Goal: Book appointment/travel/reservation

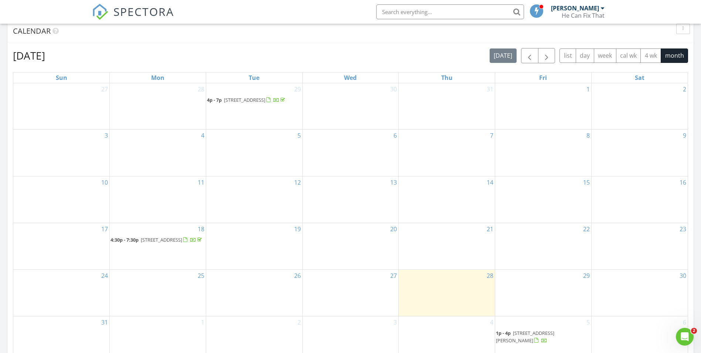
scroll to position [444, 0]
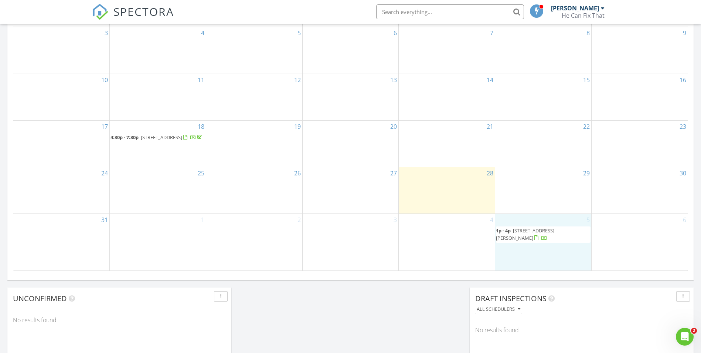
click at [540, 250] on div "5 1p - 4p 8454 Profit Ln, Charlotte 28215" at bounding box center [543, 242] width 96 height 56
click at [484, 251] on div "4" at bounding box center [447, 242] width 96 height 56
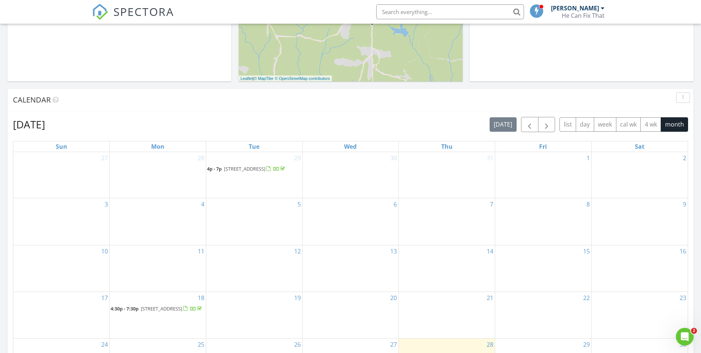
scroll to position [259, 0]
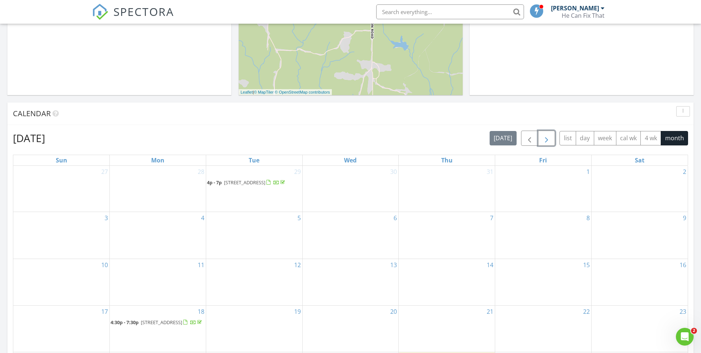
click at [552, 134] on button "button" at bounding box center [546, 137] width 17 height 15
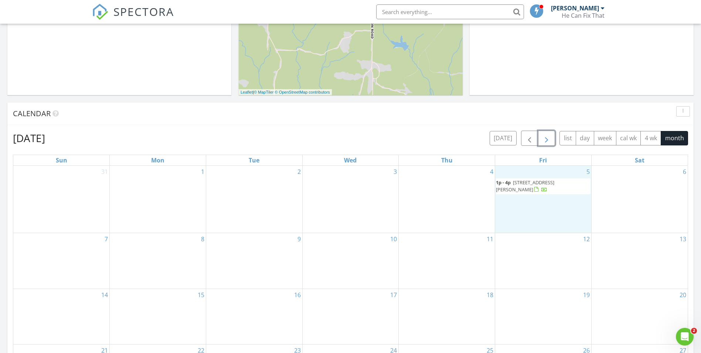
click at [554, 214] on div "5 1p - 4p 8454 Profit Ln, Charlotte 28215" at bounding box center [543, 199] width 96 height 67
click at [542, 189] on div at bounding box center [545, 190] width 6 height 6
